Goal: Task Accomplishment & Management: Use online tool/utility

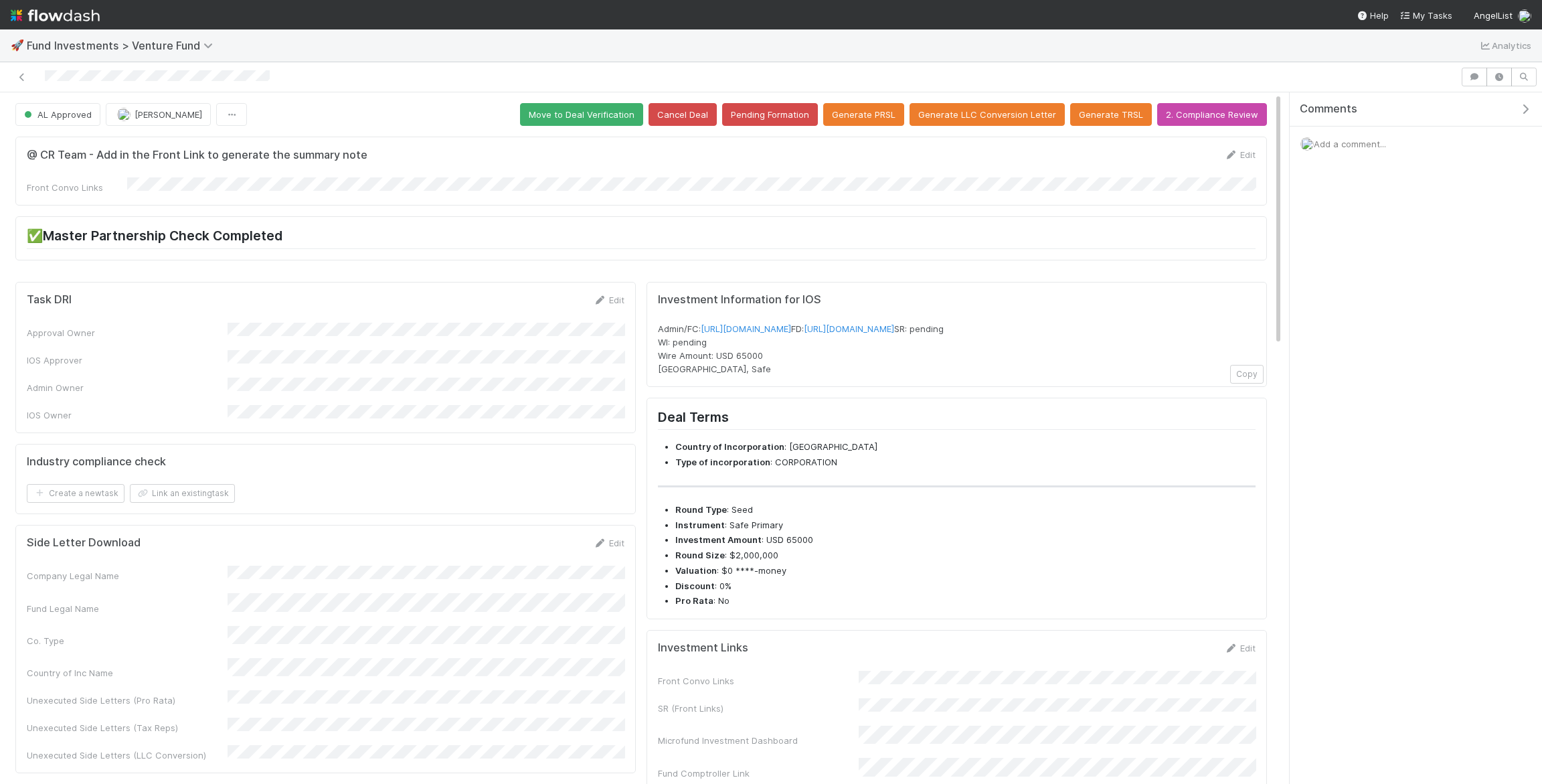
click at [144, 175] on form "@ CR Team - Add in the Front Link to generate the summary note Edit Front Convo…" at bounding box center [641, 171] width 1229 height 46
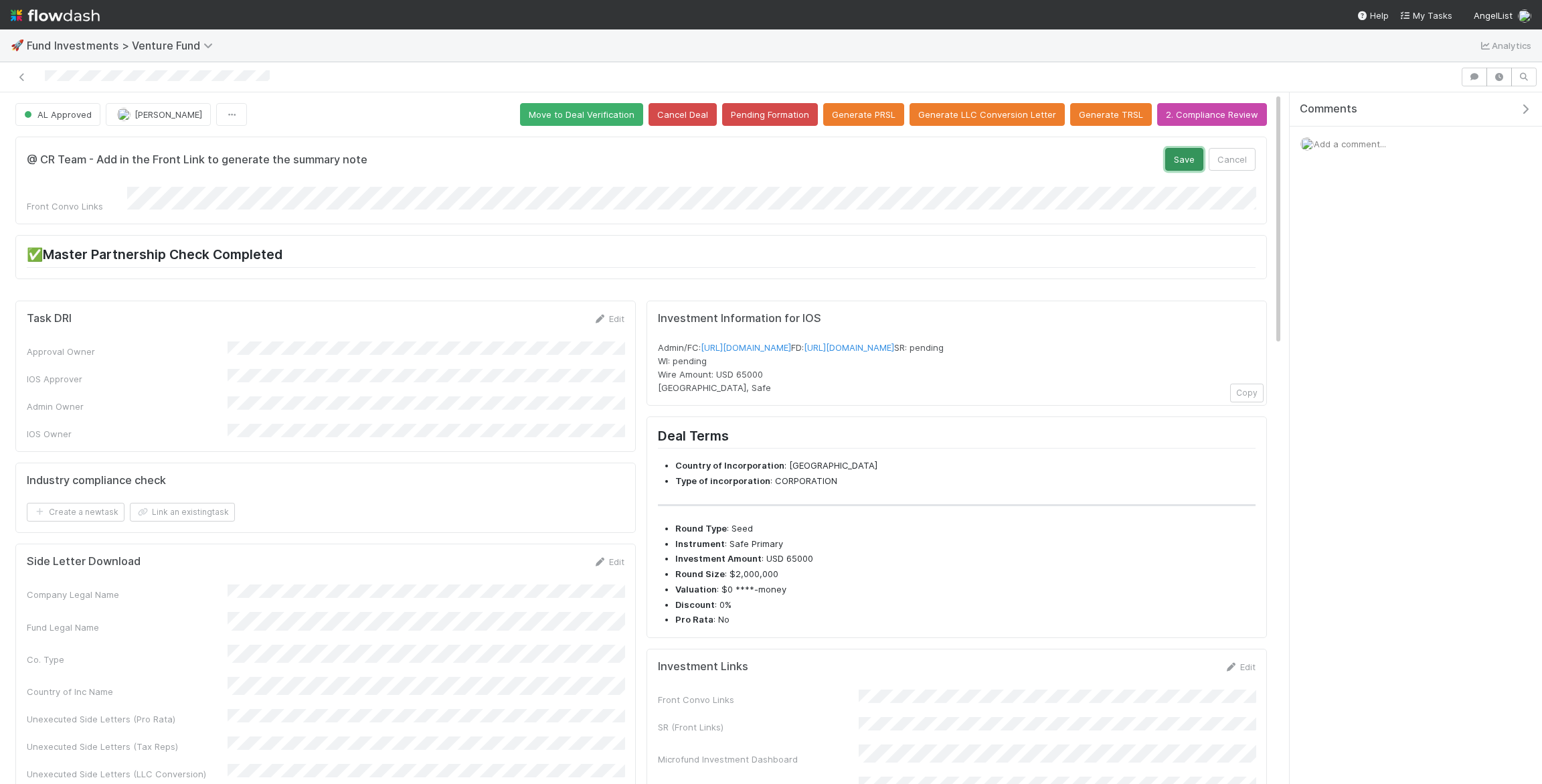
click at [1180, 158] on button "Save" at bounding box center [1185, 159] width 39 height 23
click at [1188, 164] on button "Save" at bounding box center [1185, 159] width 39 height 23
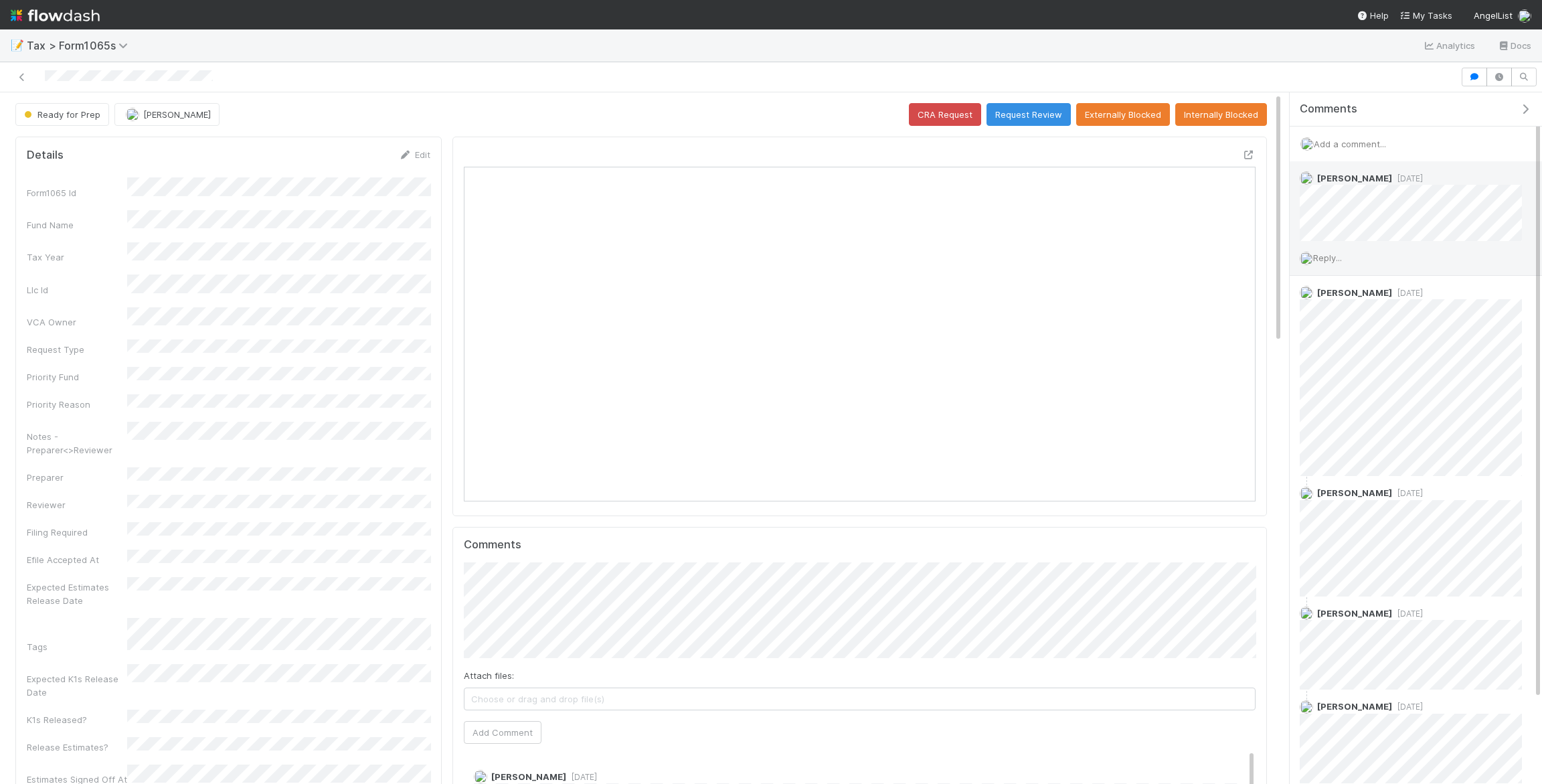
click at [1342, 258] on span "Reply..." at bounding box center [1328, 257] width 29 height 10
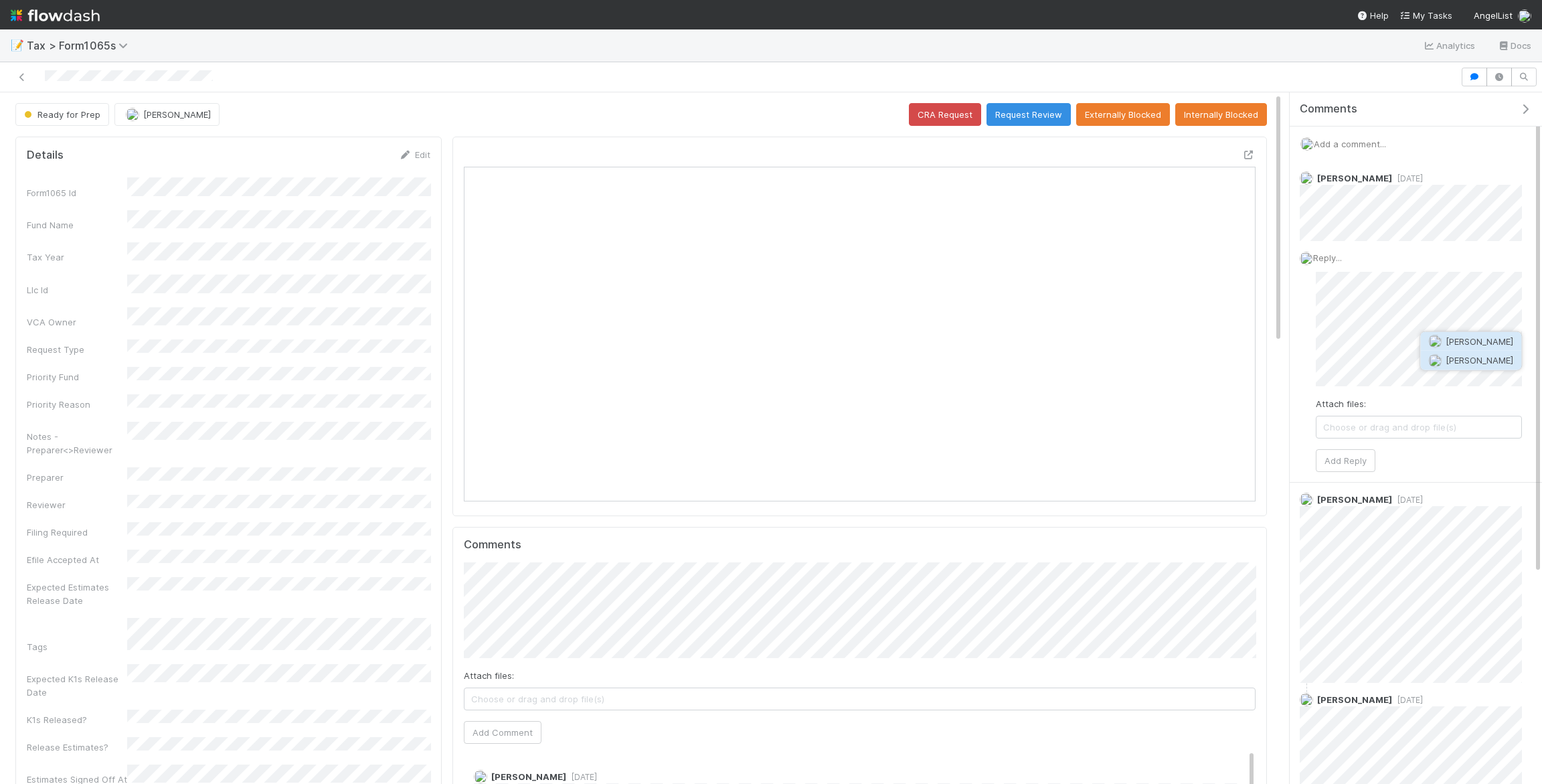
click at [1470, 359] on span "[PERSON_NAME]" at bounding box center [1479, 360] width 67 height 10
click at [1485, 343] on span "[PERSON_NAME]" at bounding box center [1479, 341] width 67 height 10
click at [1470, 378] on button "available" at bounding box center [1472, 380] width 112 height 21
click at [1335, 375] on span "[PERSON_NAME]" at bounding box center [1370, 379] width 89 height 13
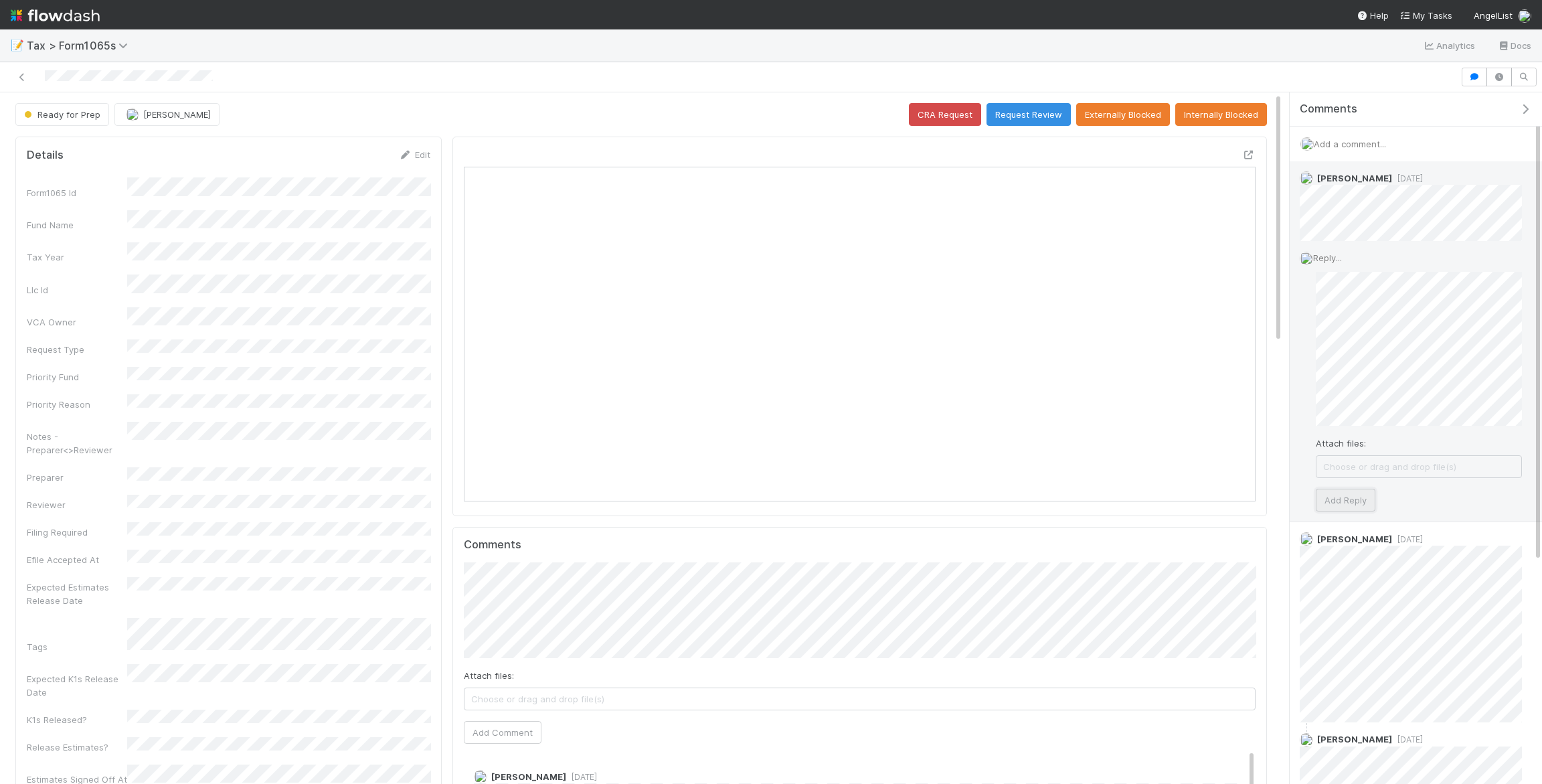
click at [1349, 499] on button "Add Reply" at bounding box center [1346, 500] width 60 height 23
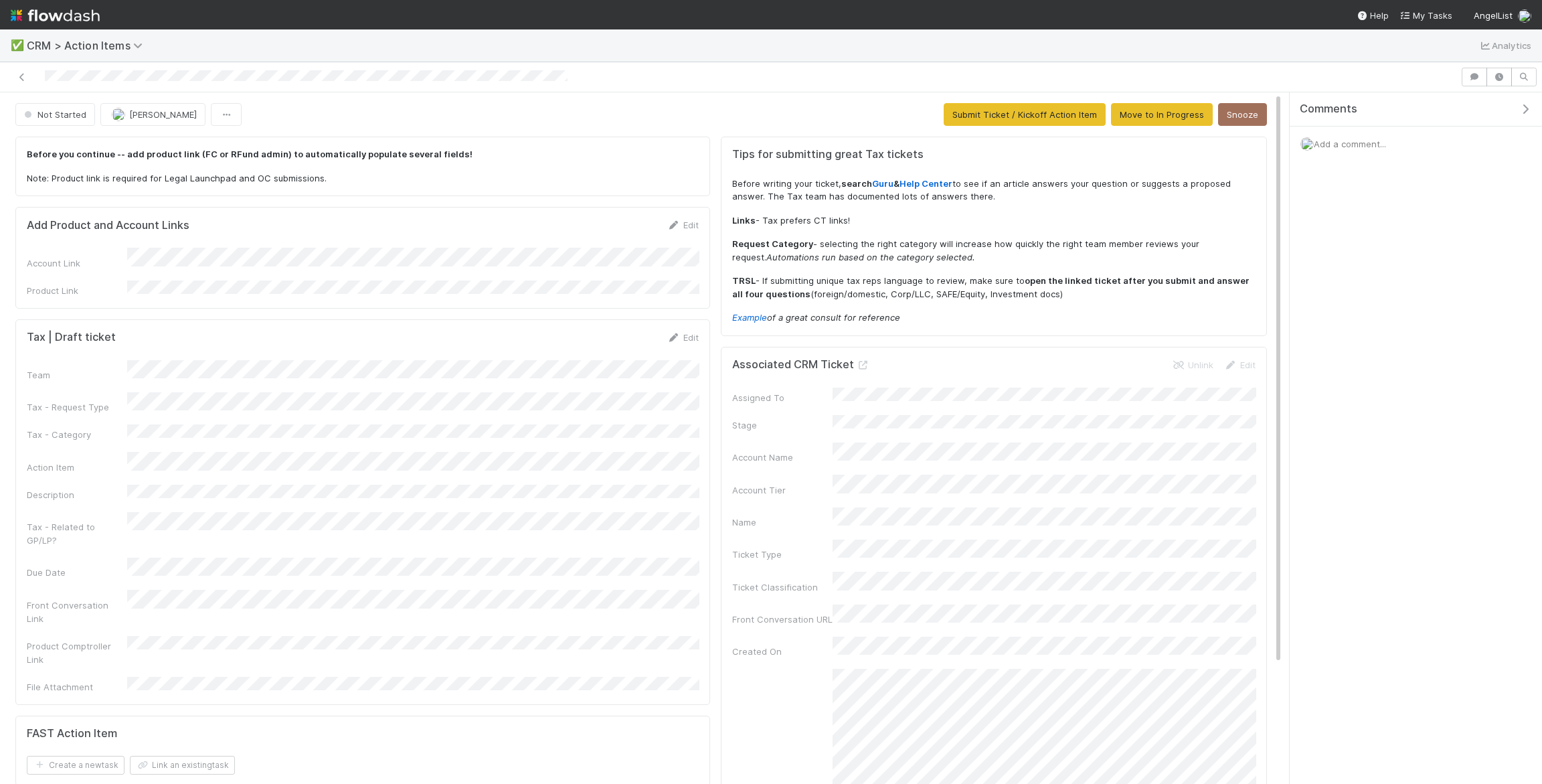
click at [679, 331] on div "Edit" at bounding box center [683, 337] width 32 height 13
click at [679, 333] on icon at bounding box center [674, 338] width 13 height 9
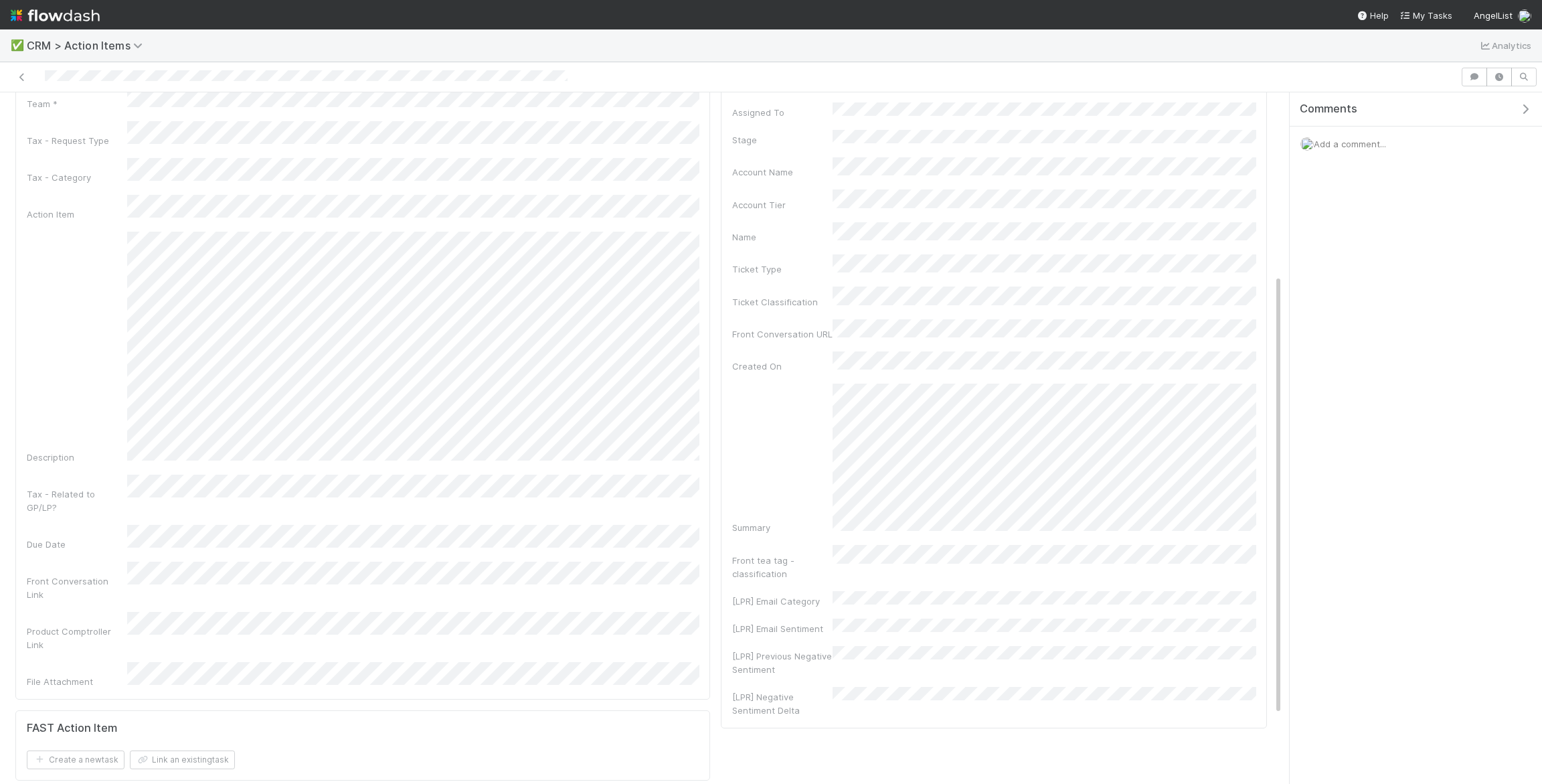
scroll to position [286, 0]
click at [485, 275] on div "Tax Implications Question" at bounding box center [416, 279] width 567 height 24
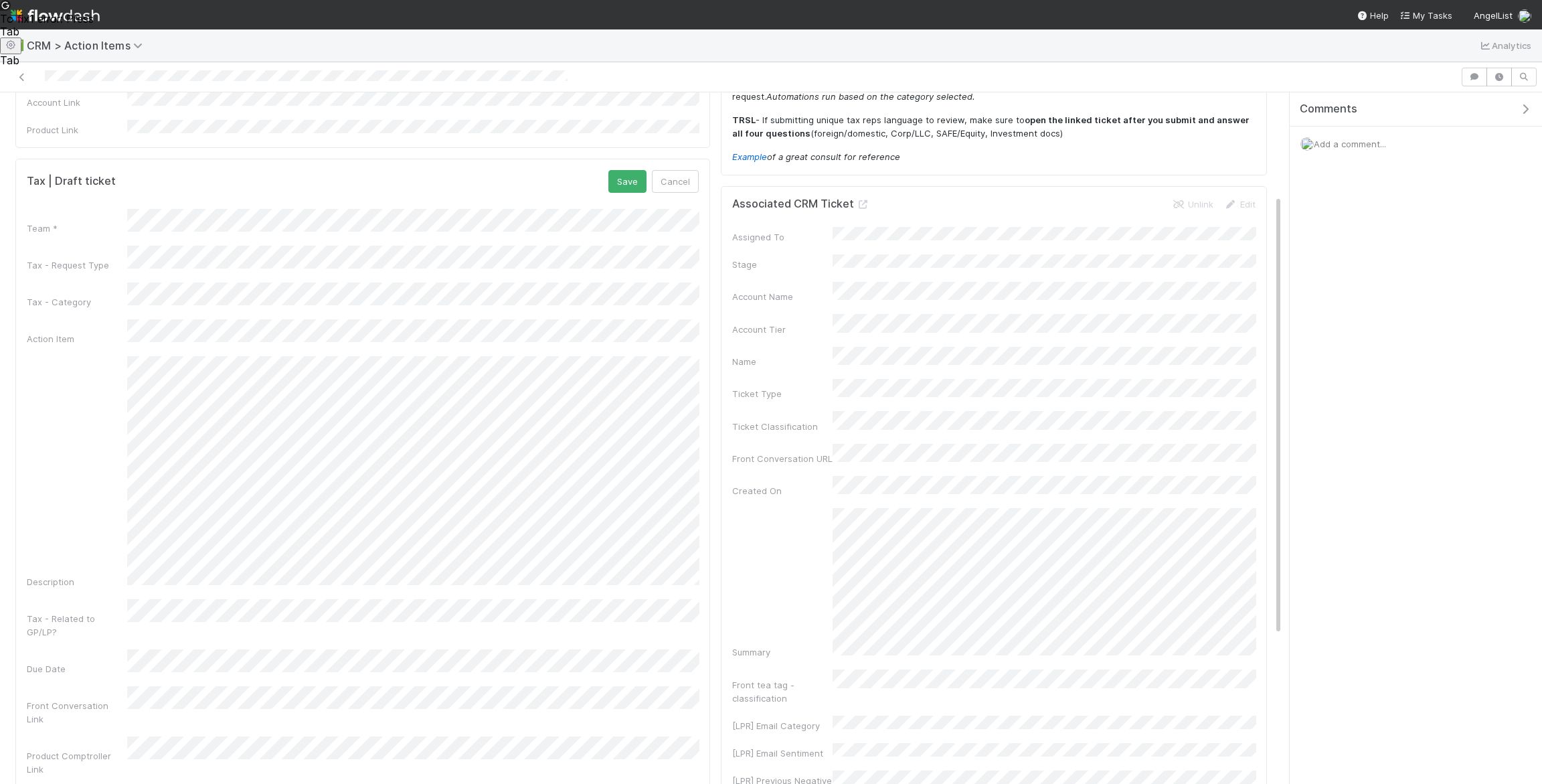
scroll to position [142, 0]
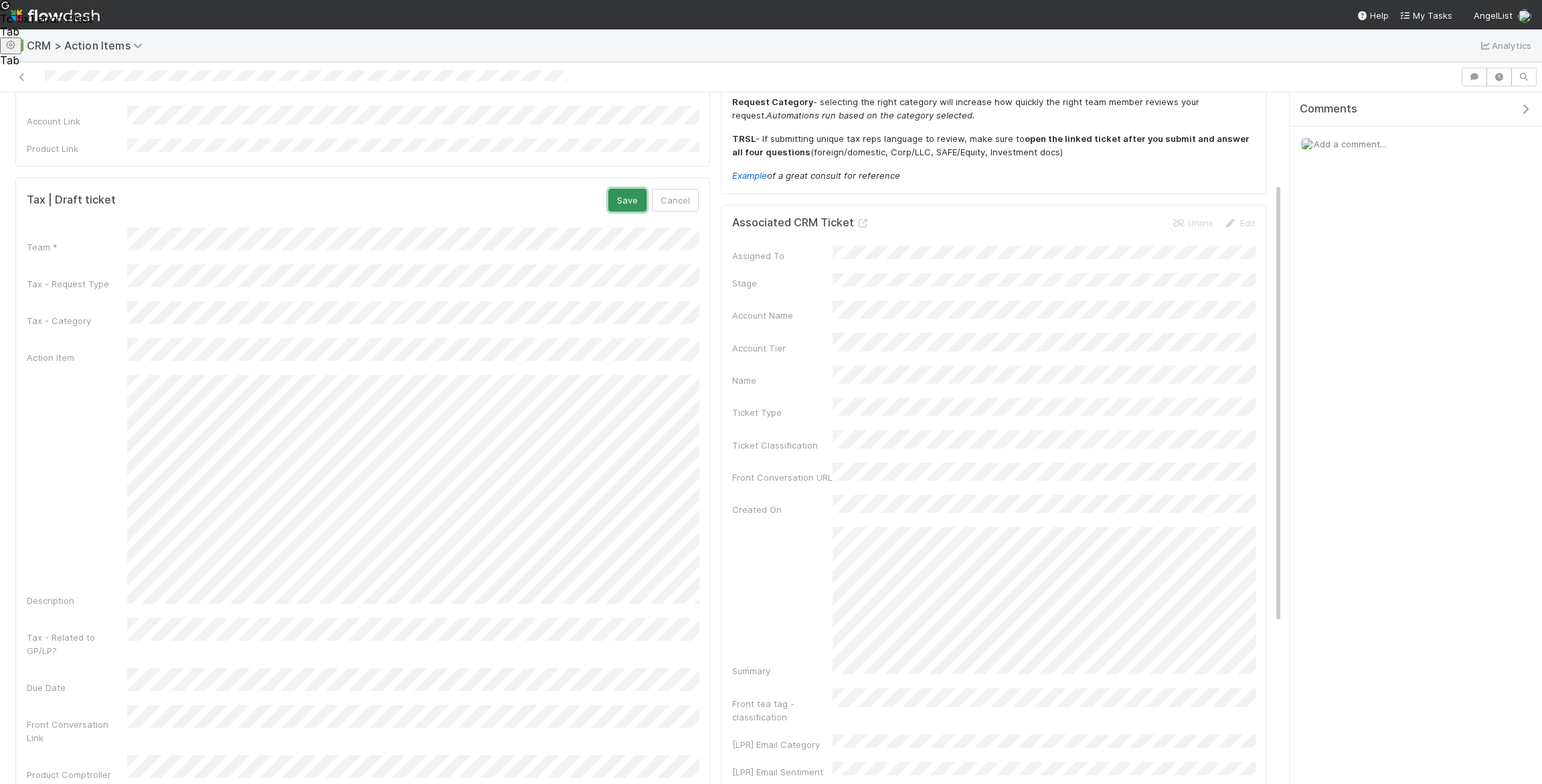
click at [632, 189] on button "Save" at bounding box center [627, 200] width 39 height 23
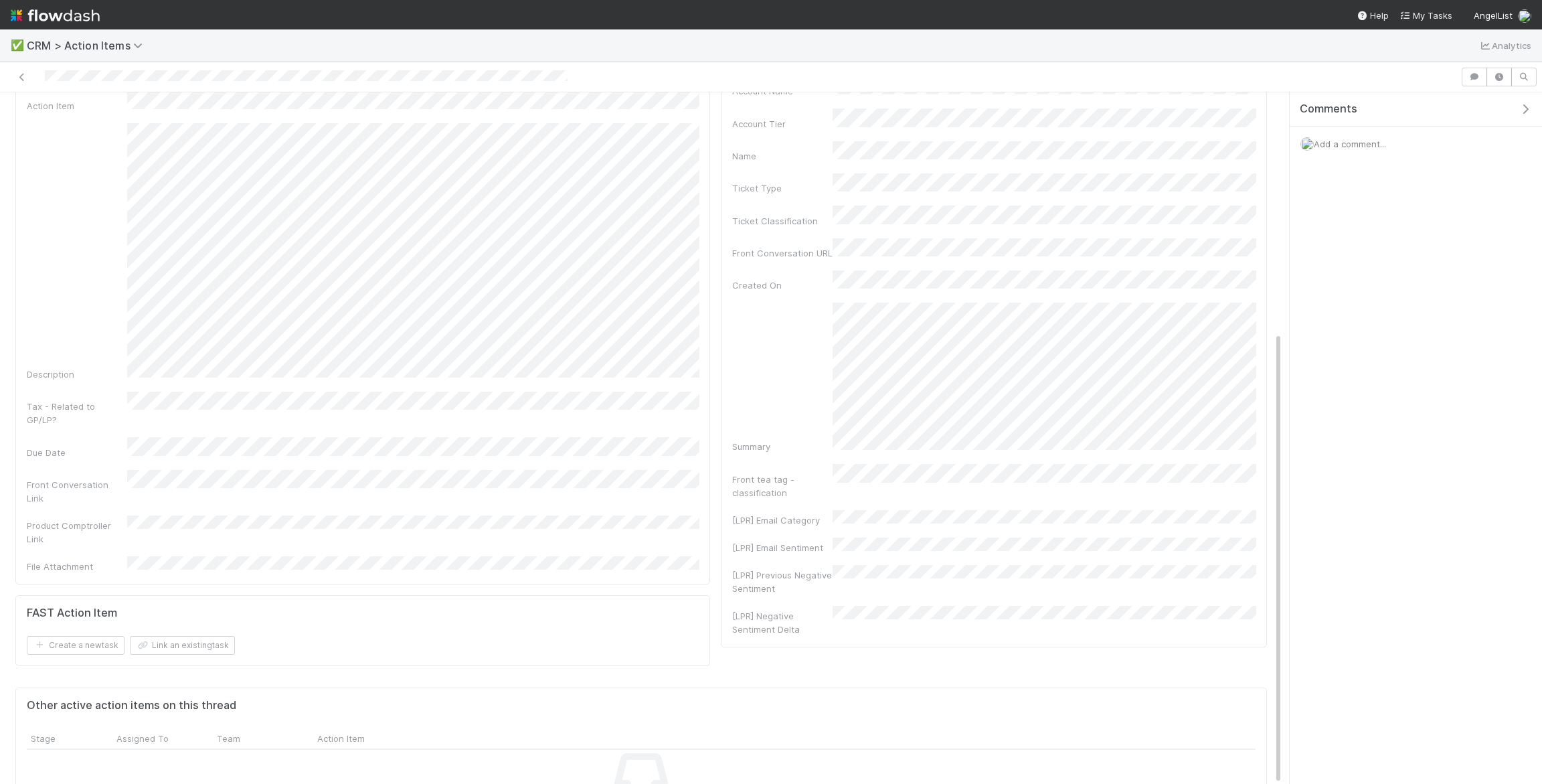
scroll to position [0, 0]
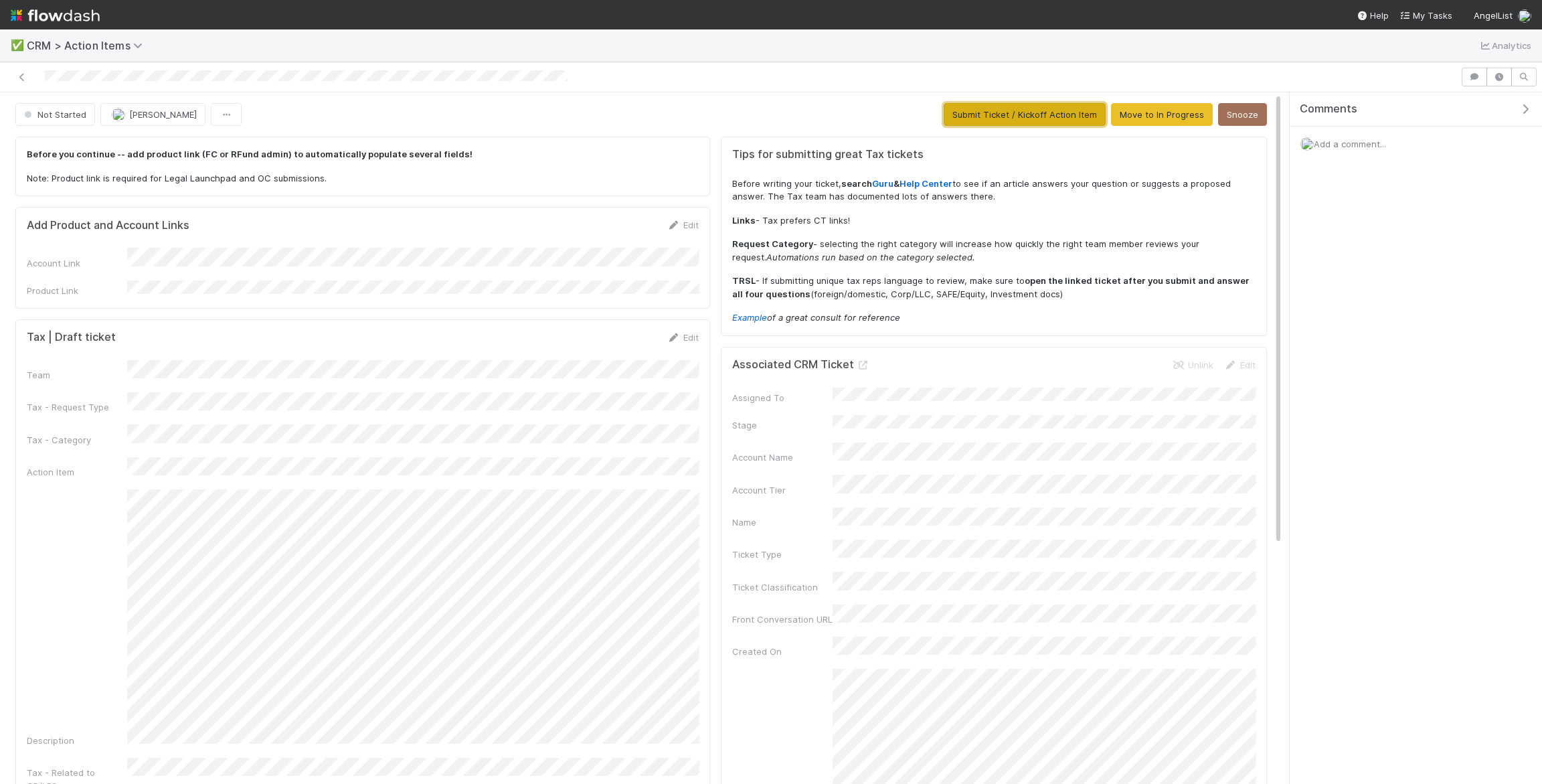
click at [1022, 121] on button "Submit Ticket / Kickoff Action Item" at bounding box center [1024, 115] width 162 height 23
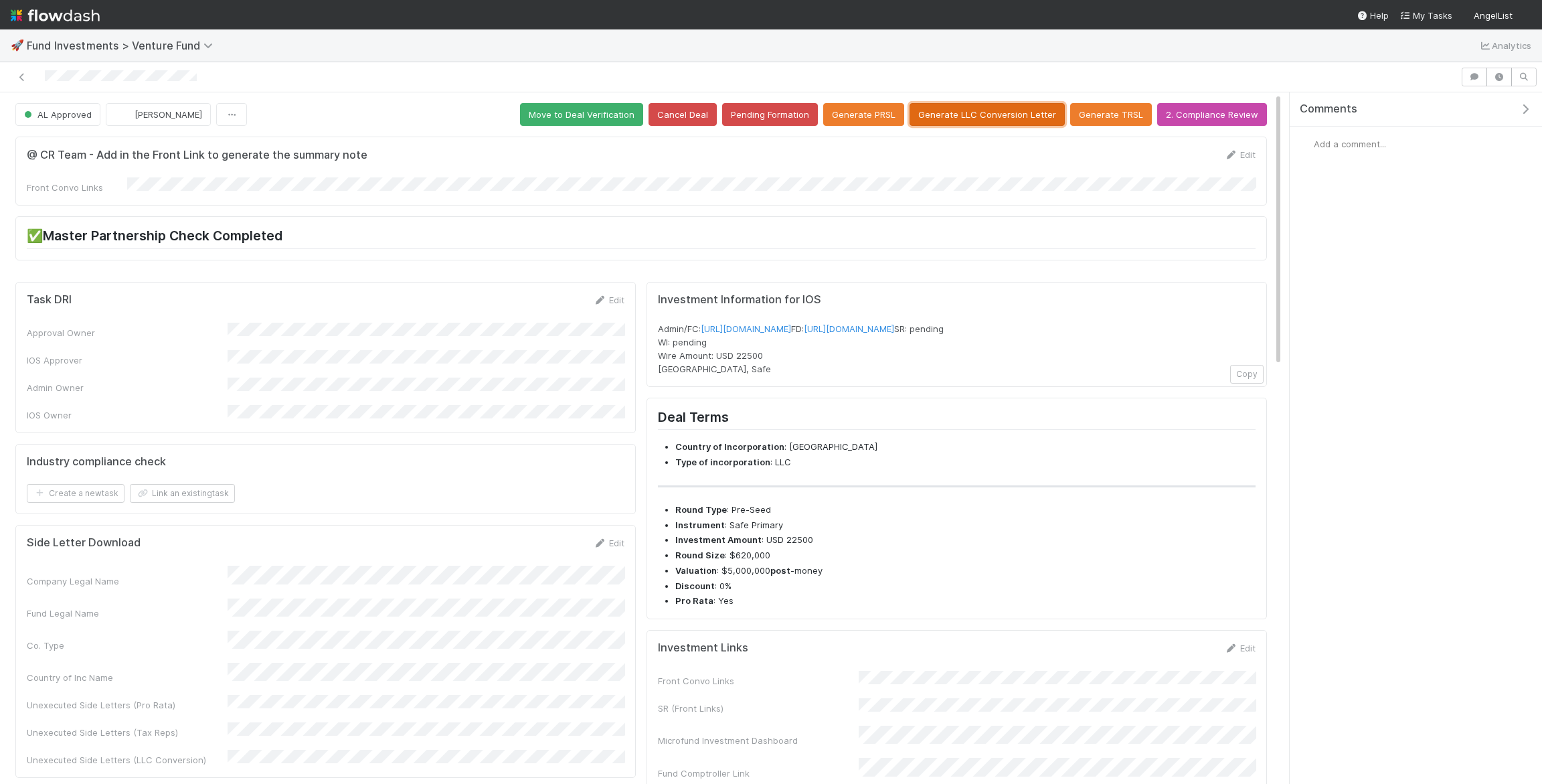
click at [1036, 121] on button "Generate LLC Conversion Letter" at bounding box center [986, 115] width 155 height 23
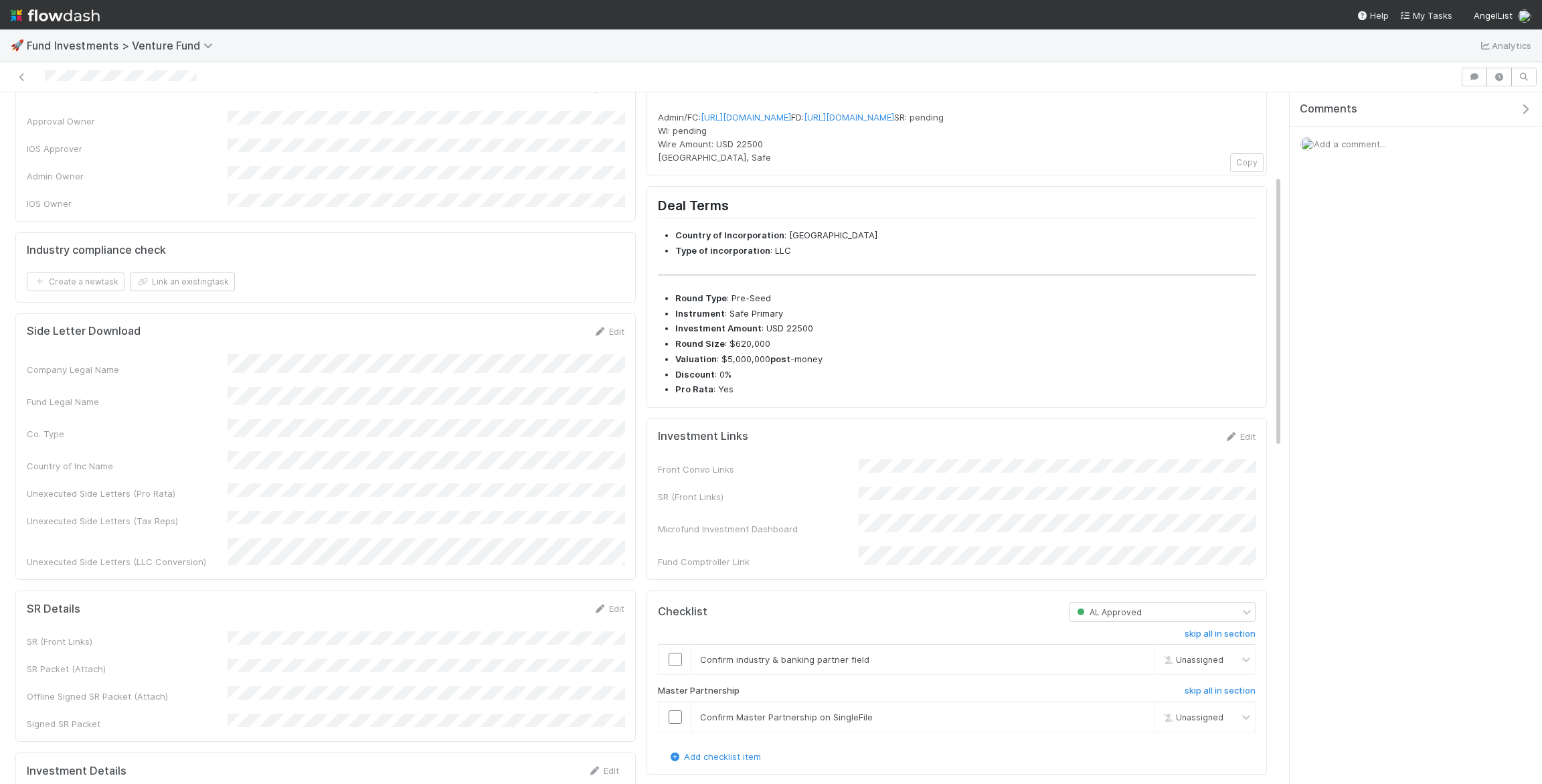
scroll to position [214, 0]
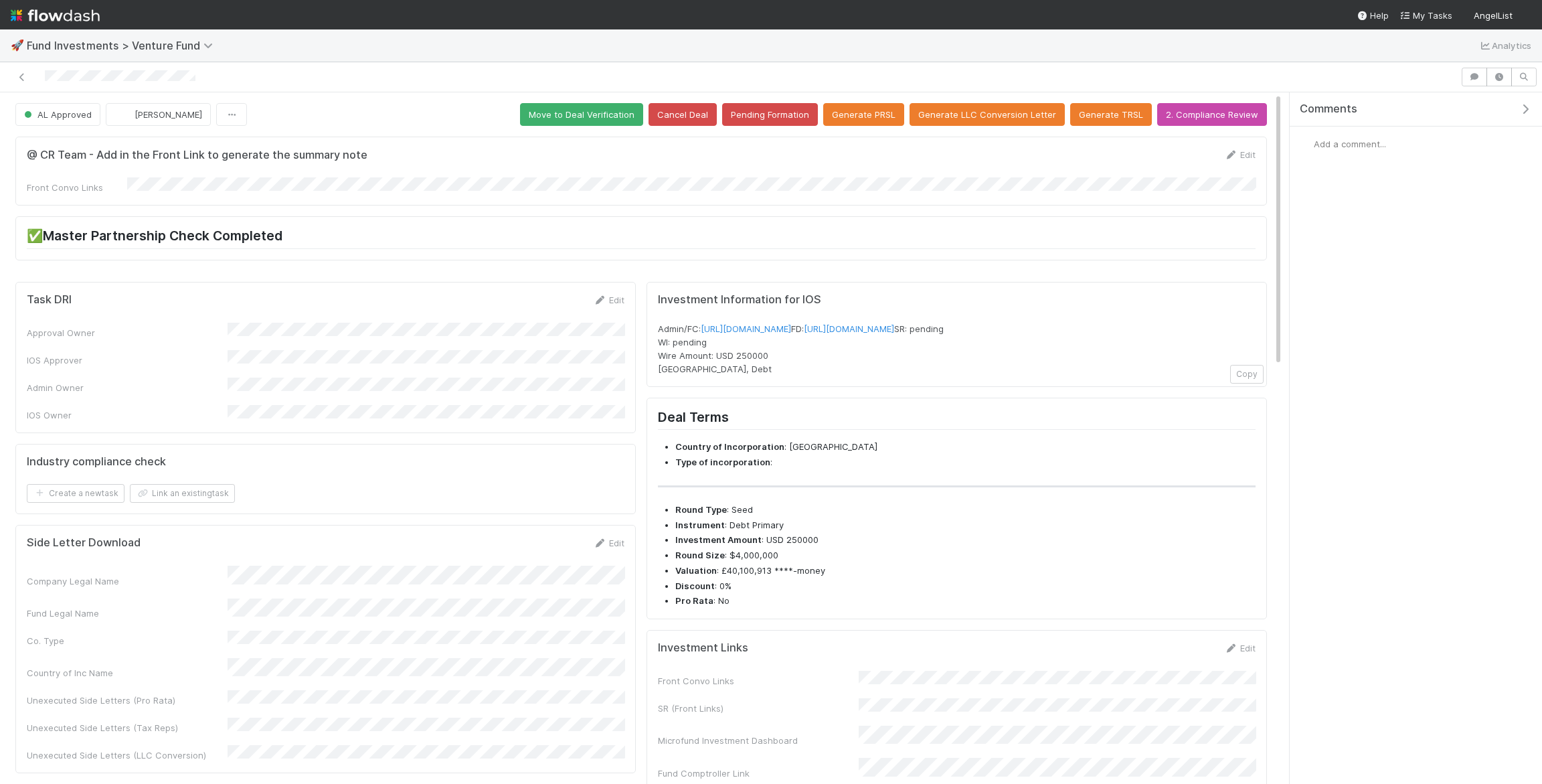
click at [233, 191] on div "@ CR Team - Add in the Front Link to generate the summary note Edit Front Convo…" at bounding box center [641, 171] width 1251 height 69
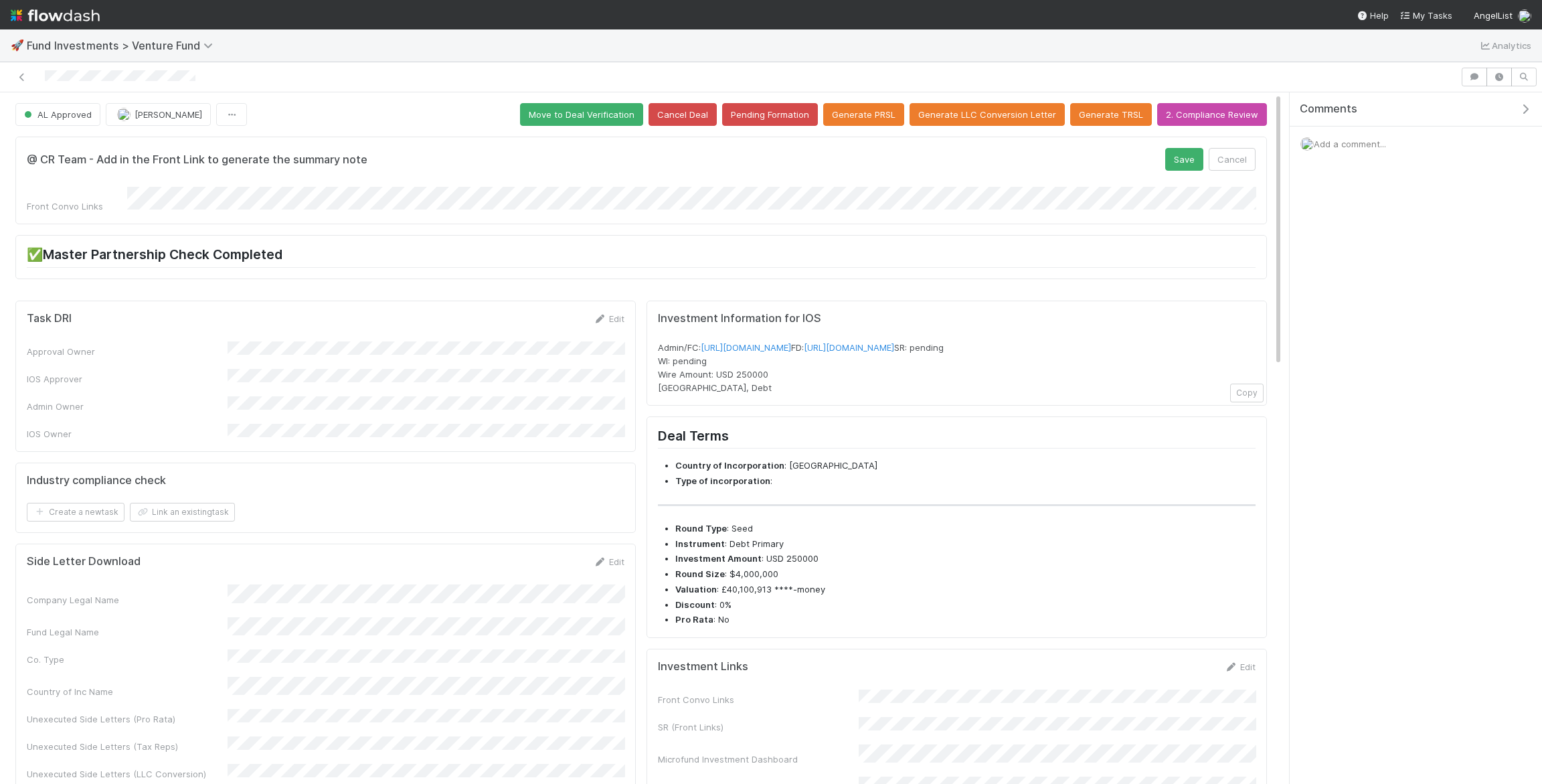
click at [1166, 148] on button "Save" at bounding box center [1185, 159] width 39 height 23
